Goal: Navigation & Orientation: Find specific page/section

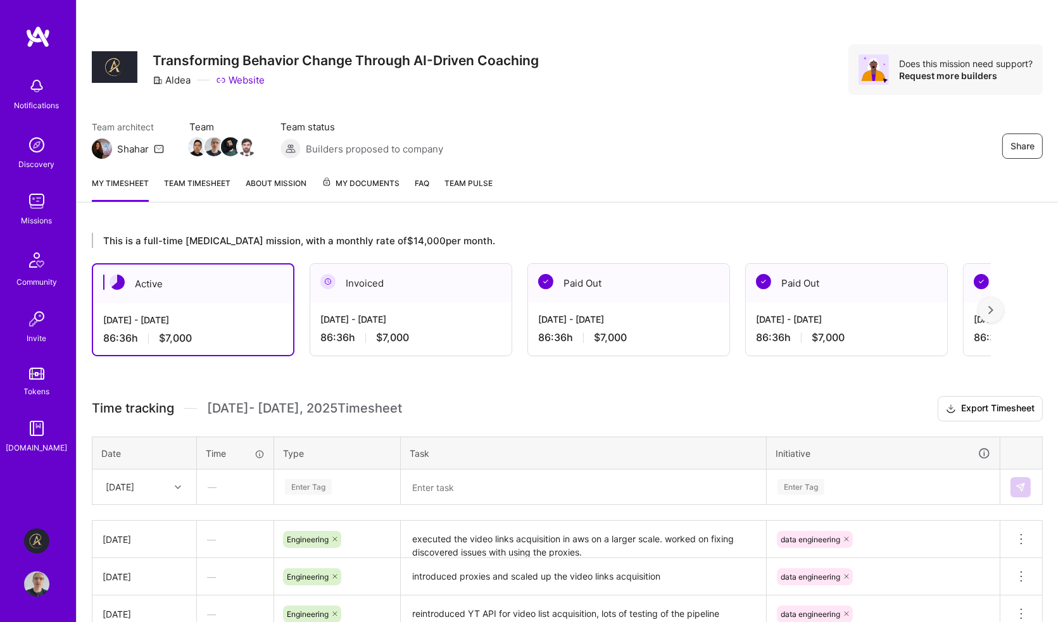
click at [662, 68] on div "Share Transforming Behavior Change Through AI-Driven Coaching Aldea Website Doe…" at bounding box center [567, 69] width 951 height 51
click at [35, 212] on img at bounding box center [36, 201] width 25 height 25
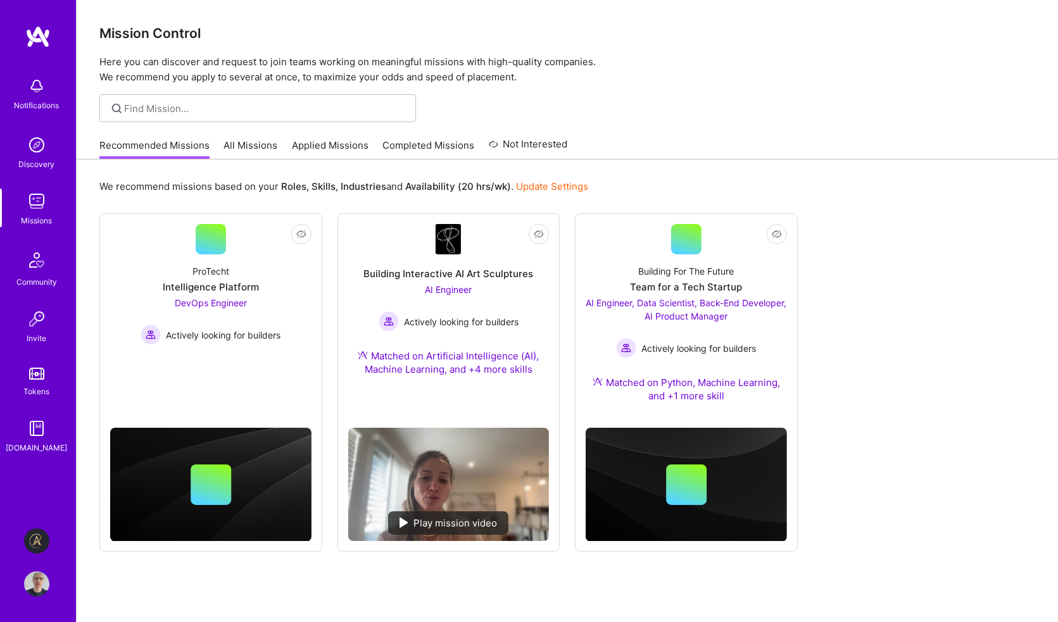
click at [35, 155] on img at bounding box center [36, 144] width 25 height 25
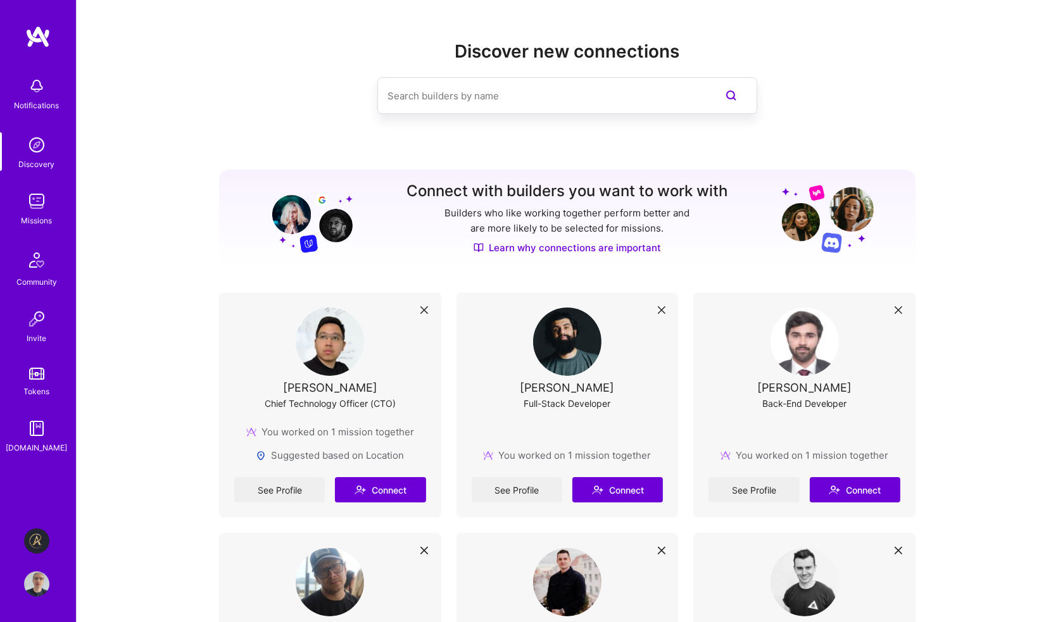
click at [39, 272] on img at bounding box center [37, 260] width 30 height 30
